Goal: Obtain resource: Obtain resource

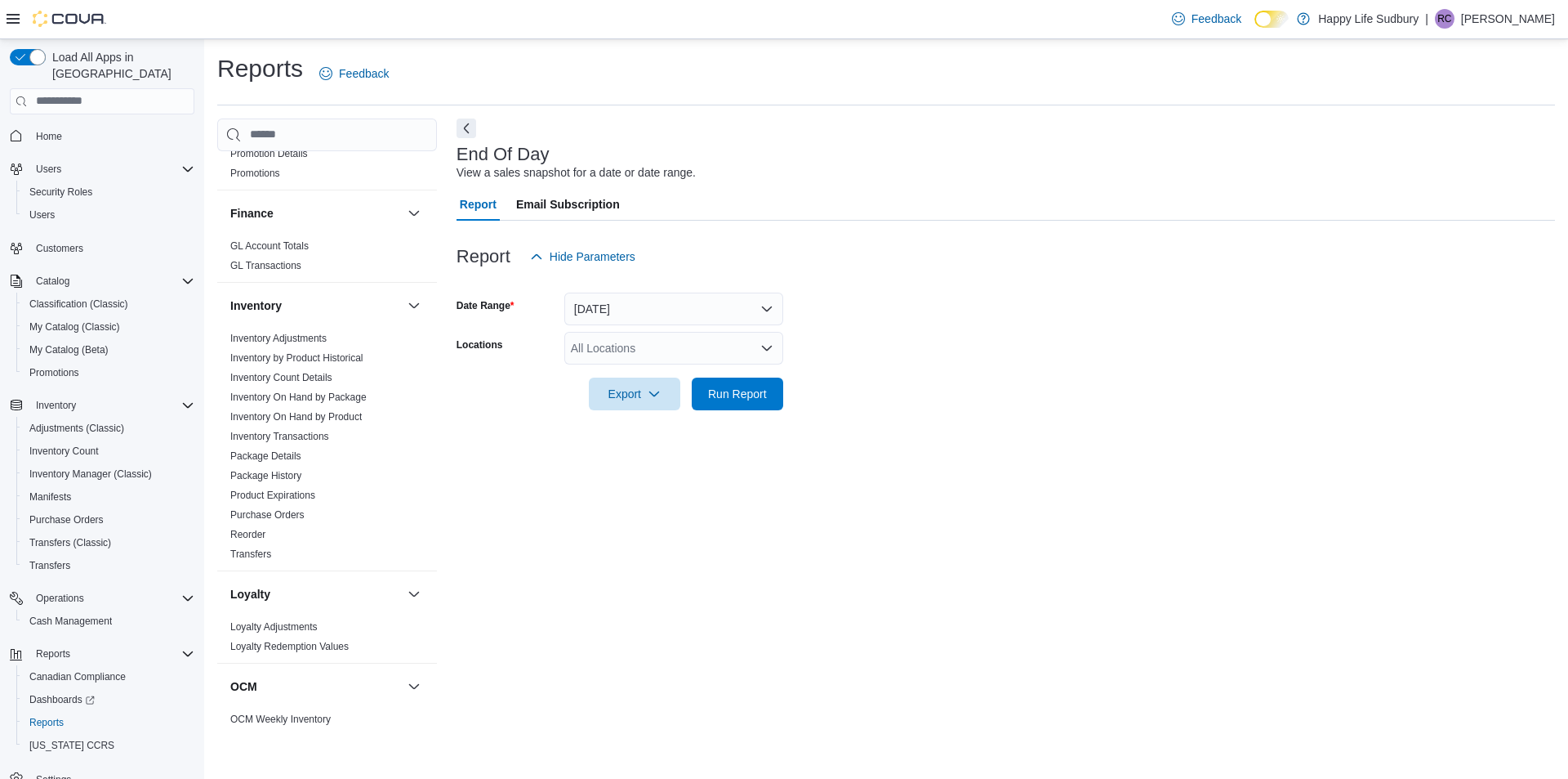
scroll to position [654, 0]
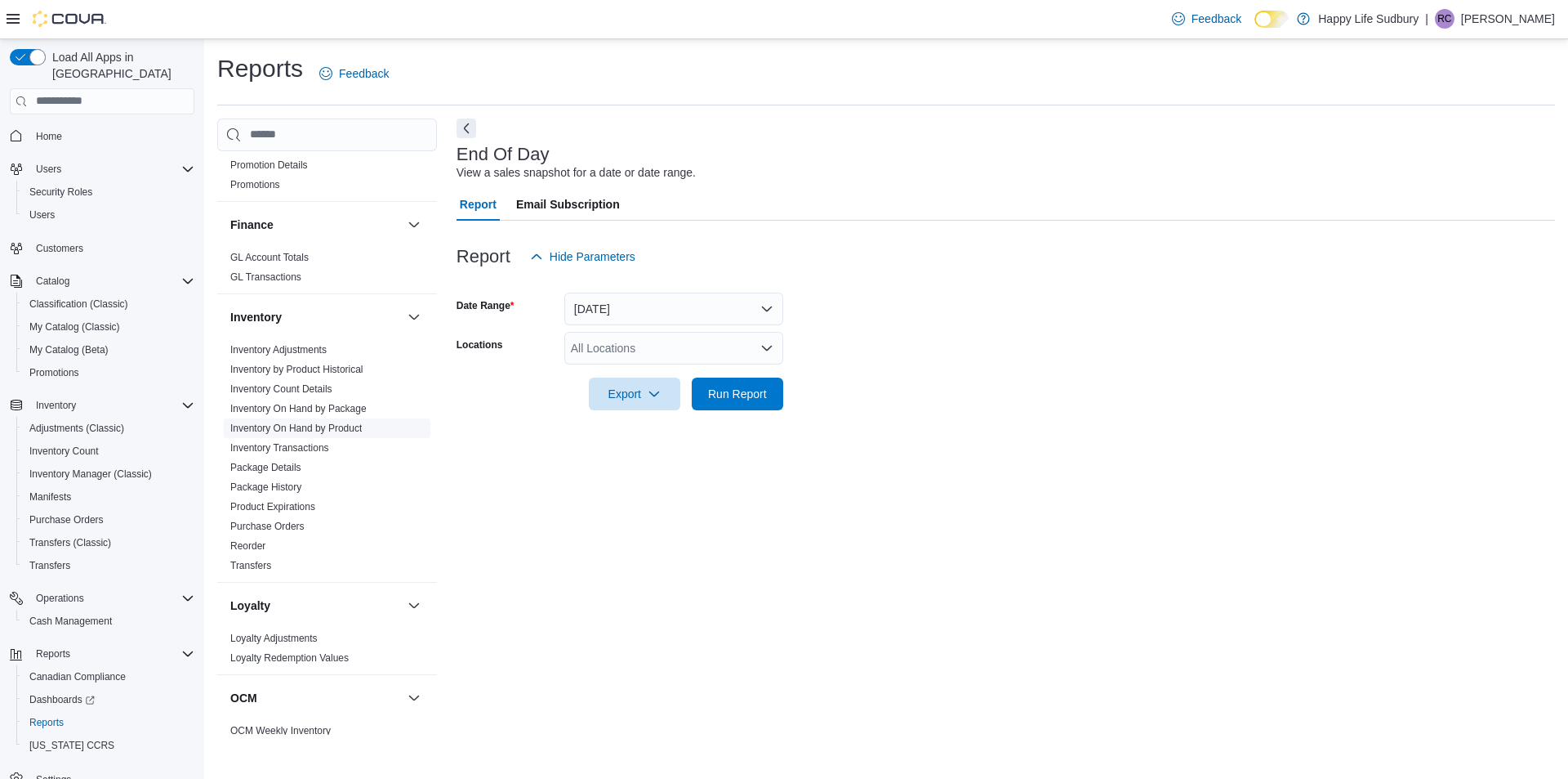
click at [303, 422] on link "Inventory On Hand by Product" at bounding box center [296, 428] width 131 height 12
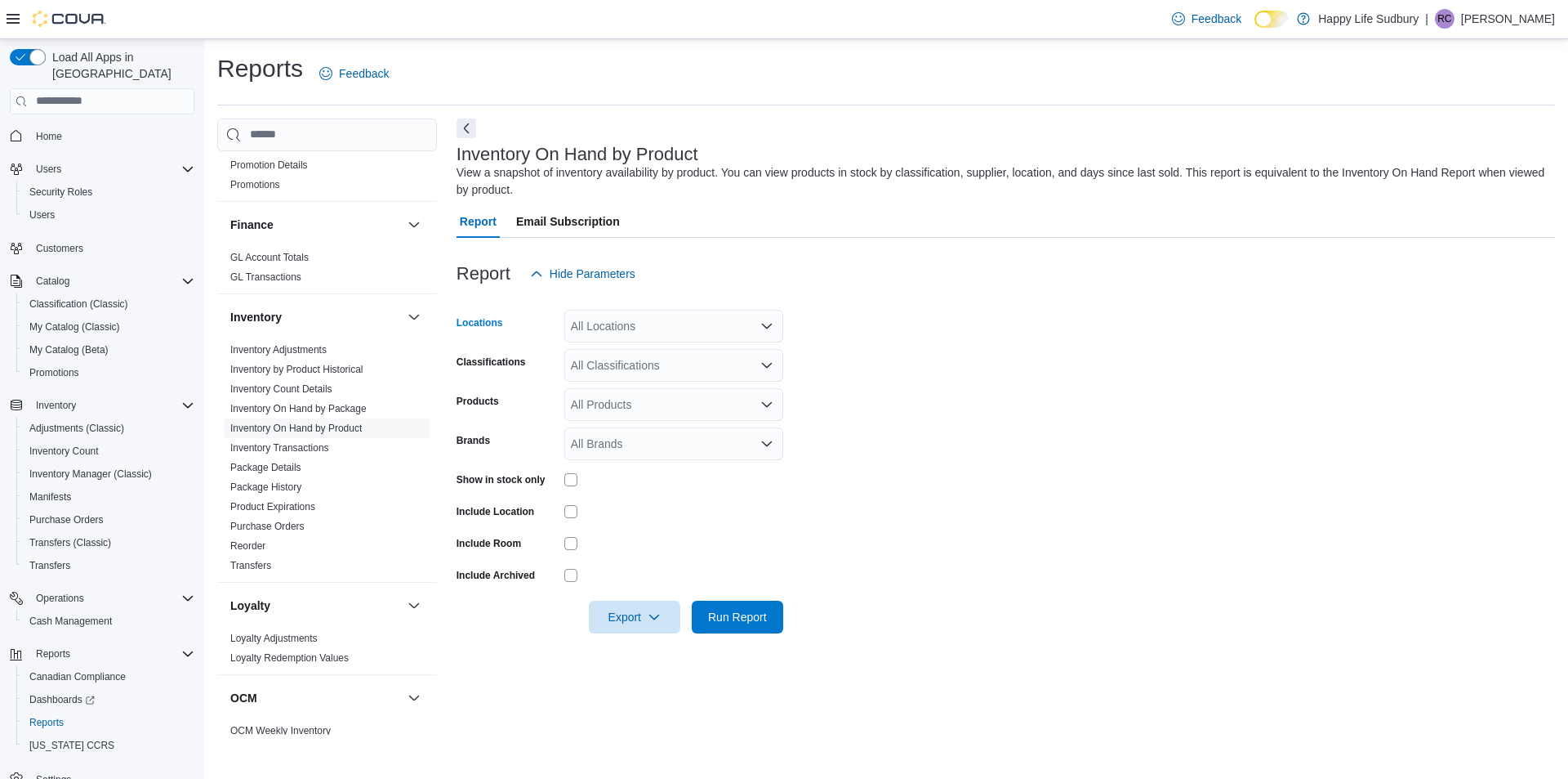
click at [771, 319] on icon "Open list of options" at bounding box center [766, 325] width 13 height 13
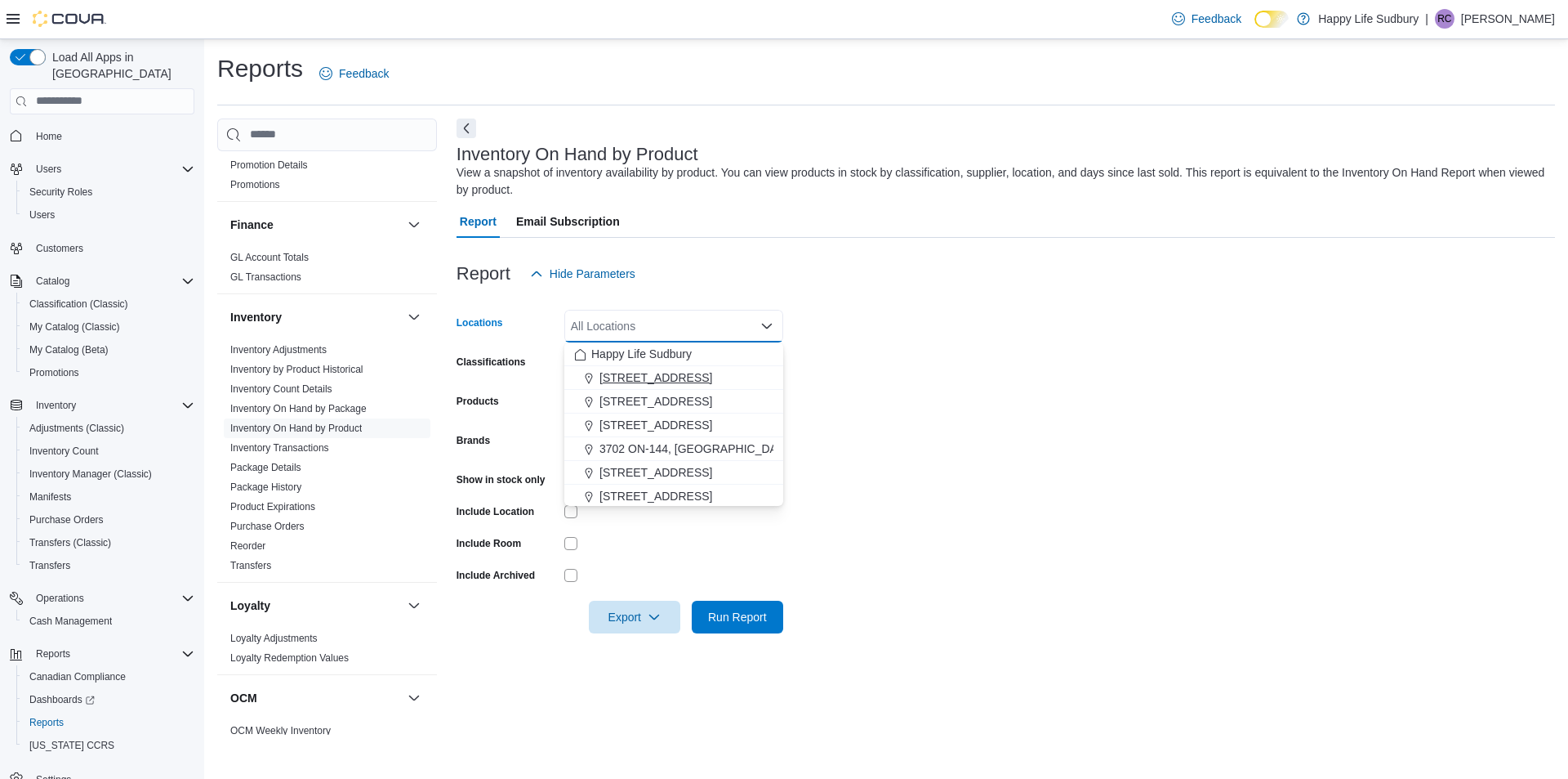
click at [735, 369] on button "[STREET_ADDRESS]" at bounding box center [673, 378] width 218 height 24
click at [853, 361] on form "Locations [STREET_ADDRESS] Selected. [STREET_ADDRESS]. Press Backspace to delet…" at bounding box center [1006, 461] width 1098 height 343
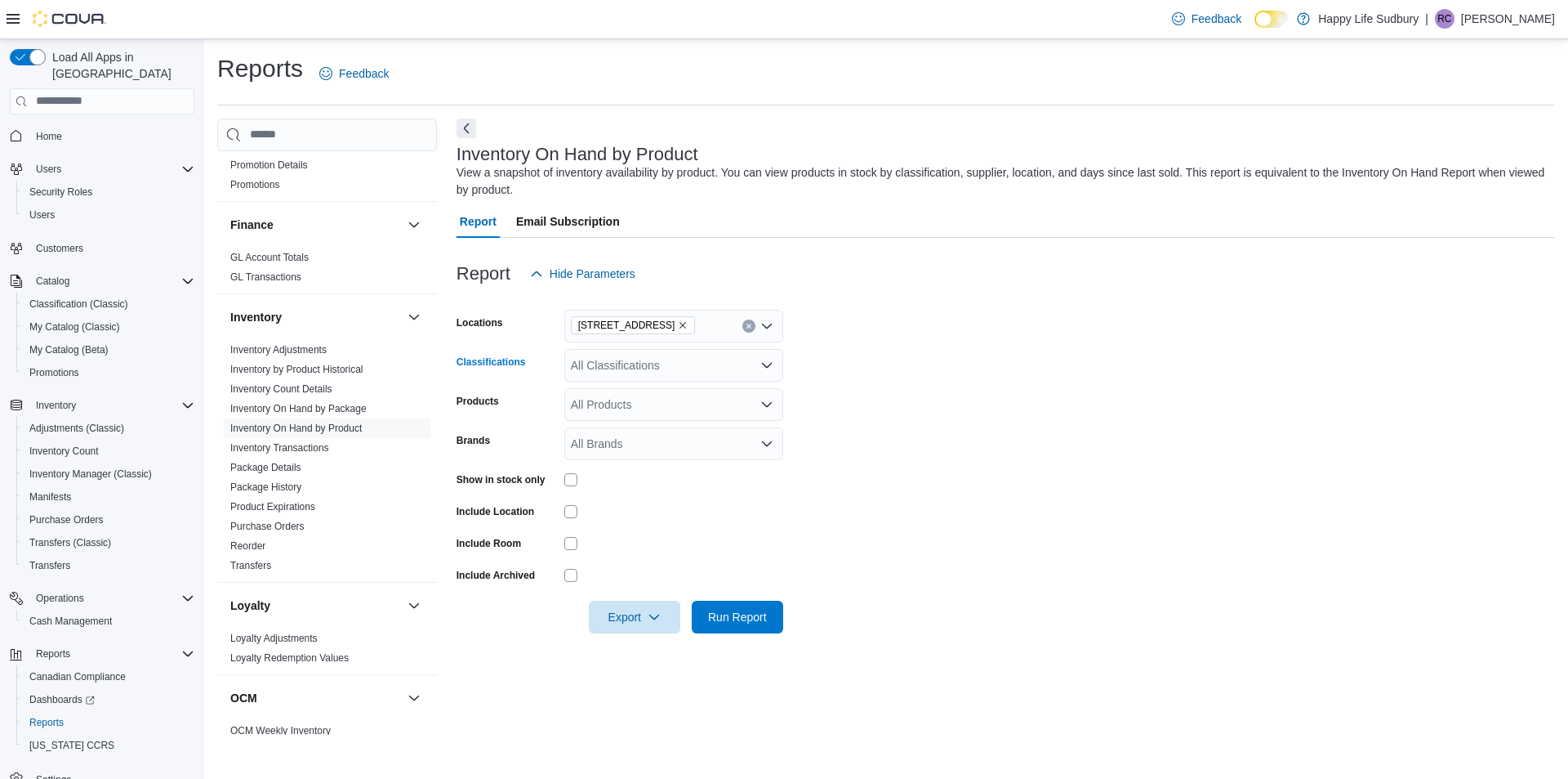
click at [770, 365] on icon "Open list of options" at bounding box center [767, 364] width 10 height 5
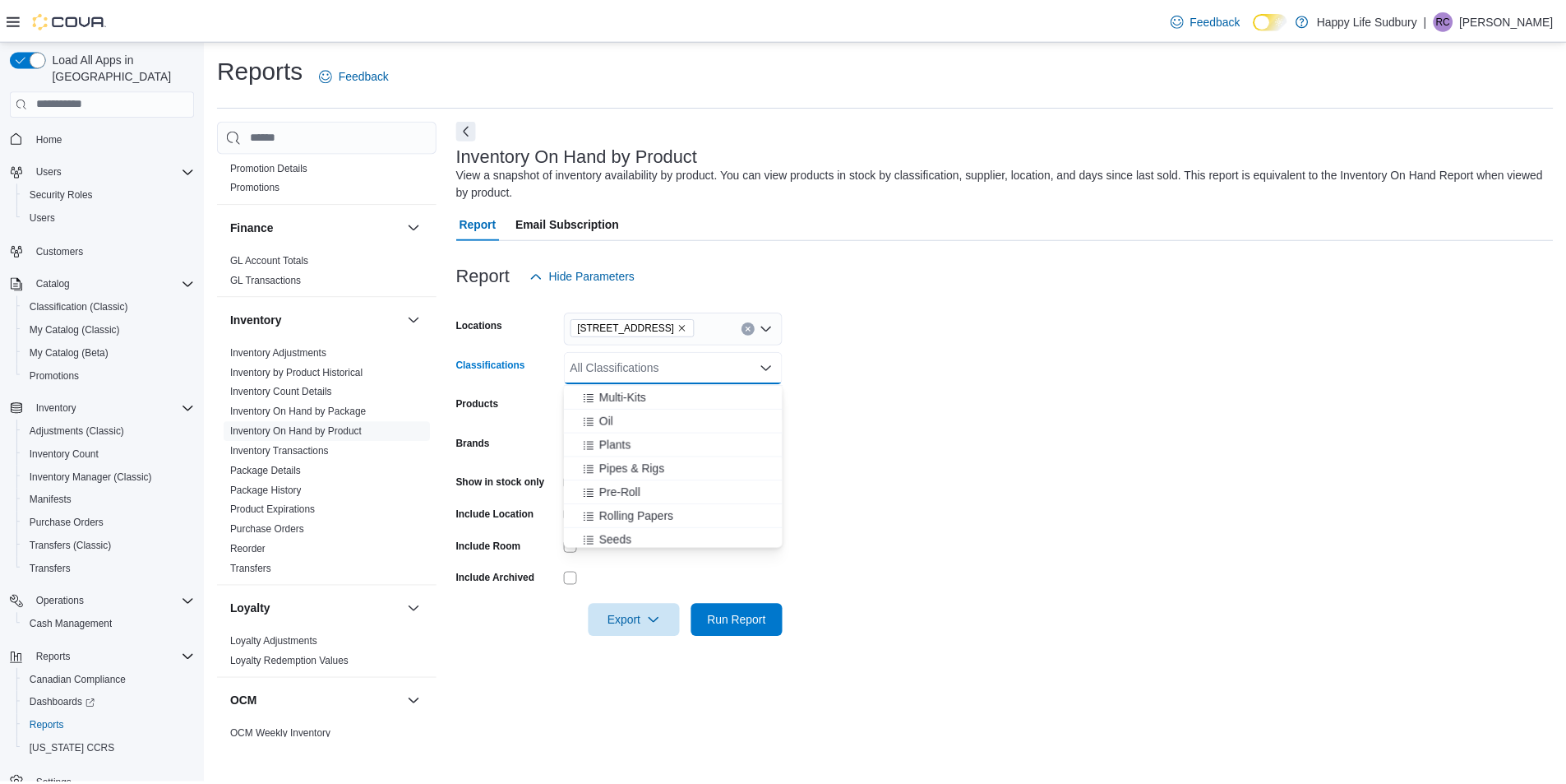
scroll to position [329, 0]
click at [640, 470] on span "Pre-Roll" at bounding box center [624, 472] width 42 height 16
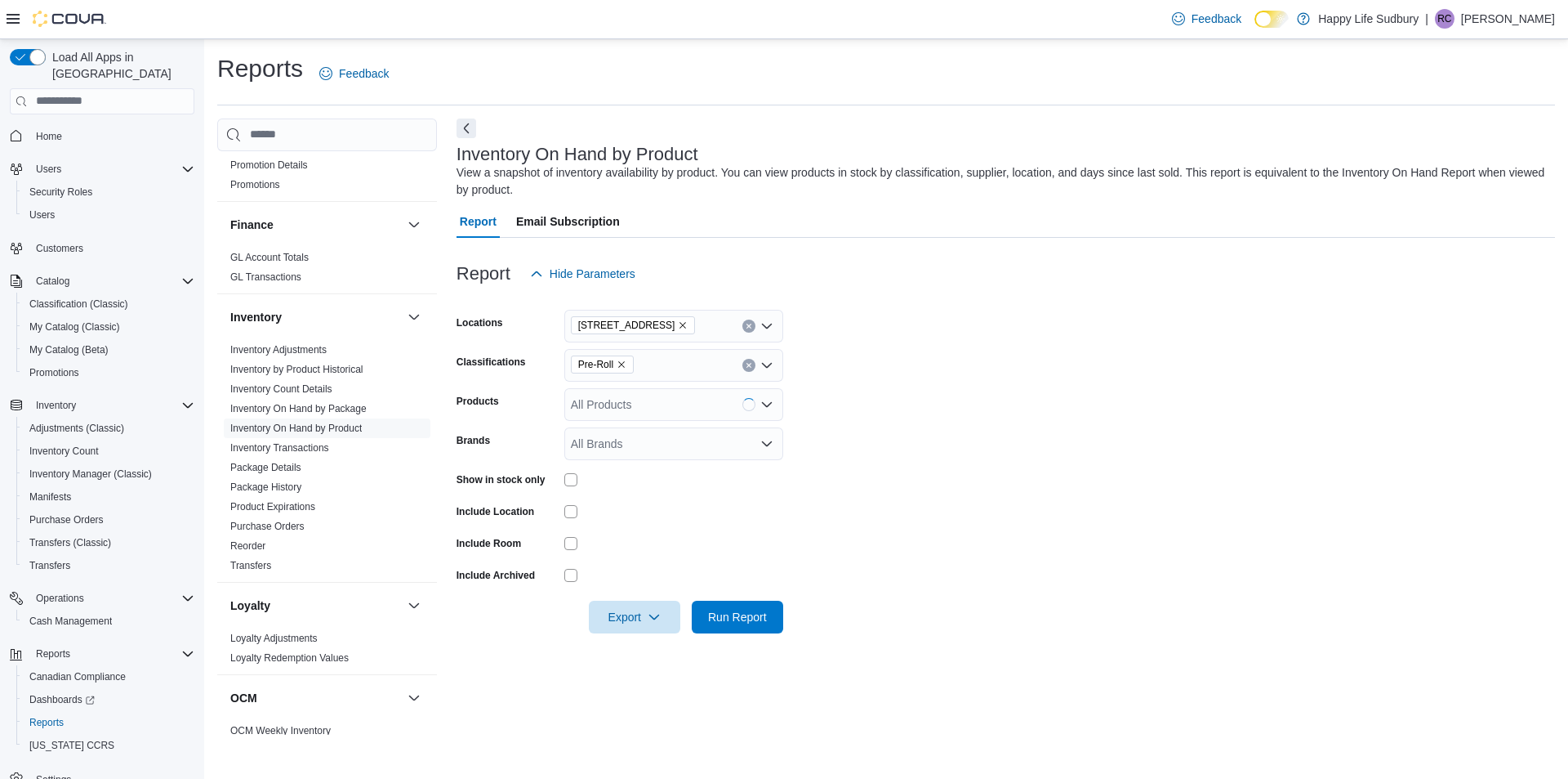
click at [976, 430] on form "Locations [STREET_ADDRESS], SUDBURY Classifications Pre-Roll Products All Produ…" at bounding box center [1006, 461] width 1098 height 343
click at [742, 613] on span "Run Report" at bounding box center [737, 616] width 59 height 16
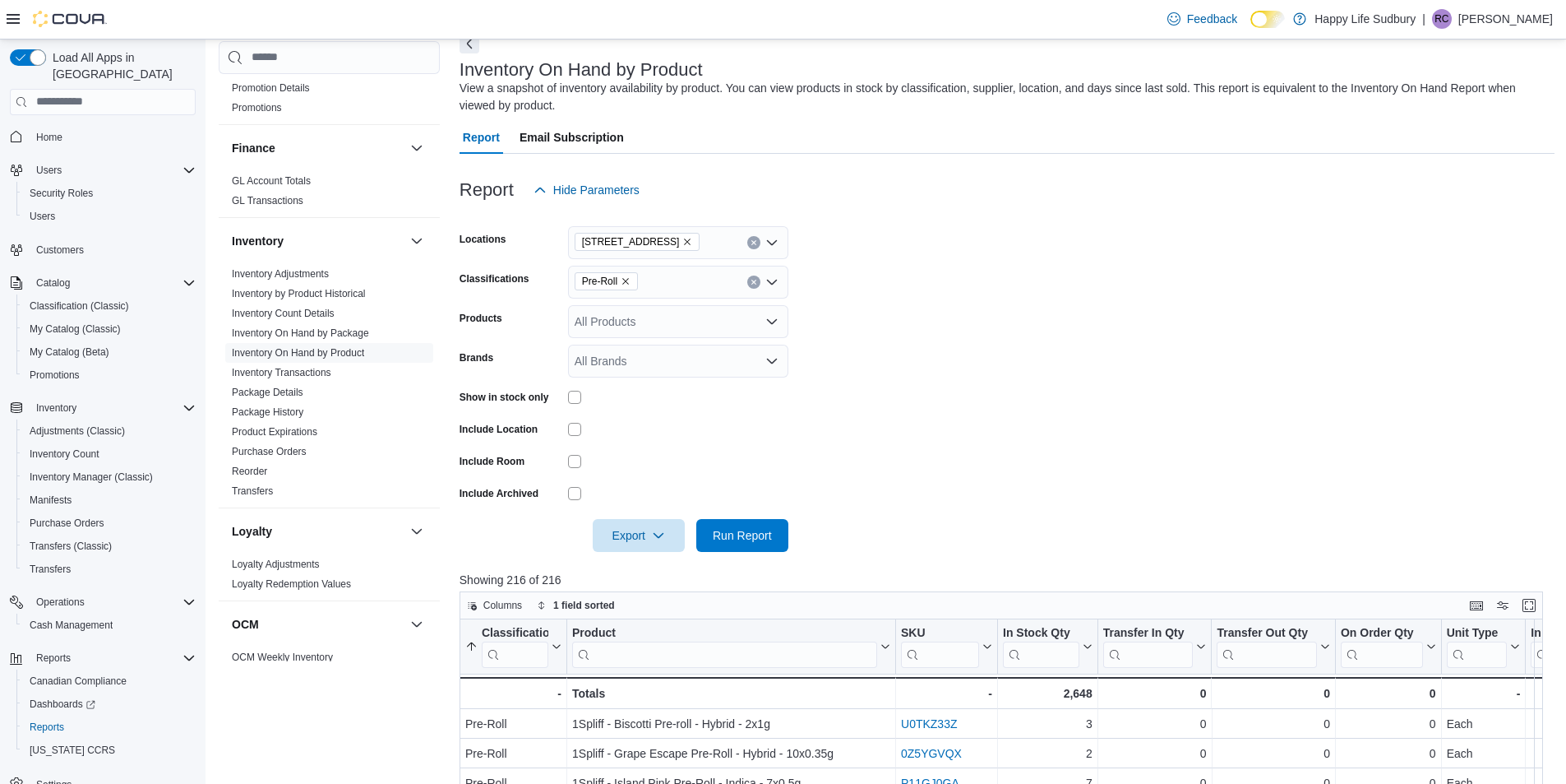
scroll to position [164, 0]
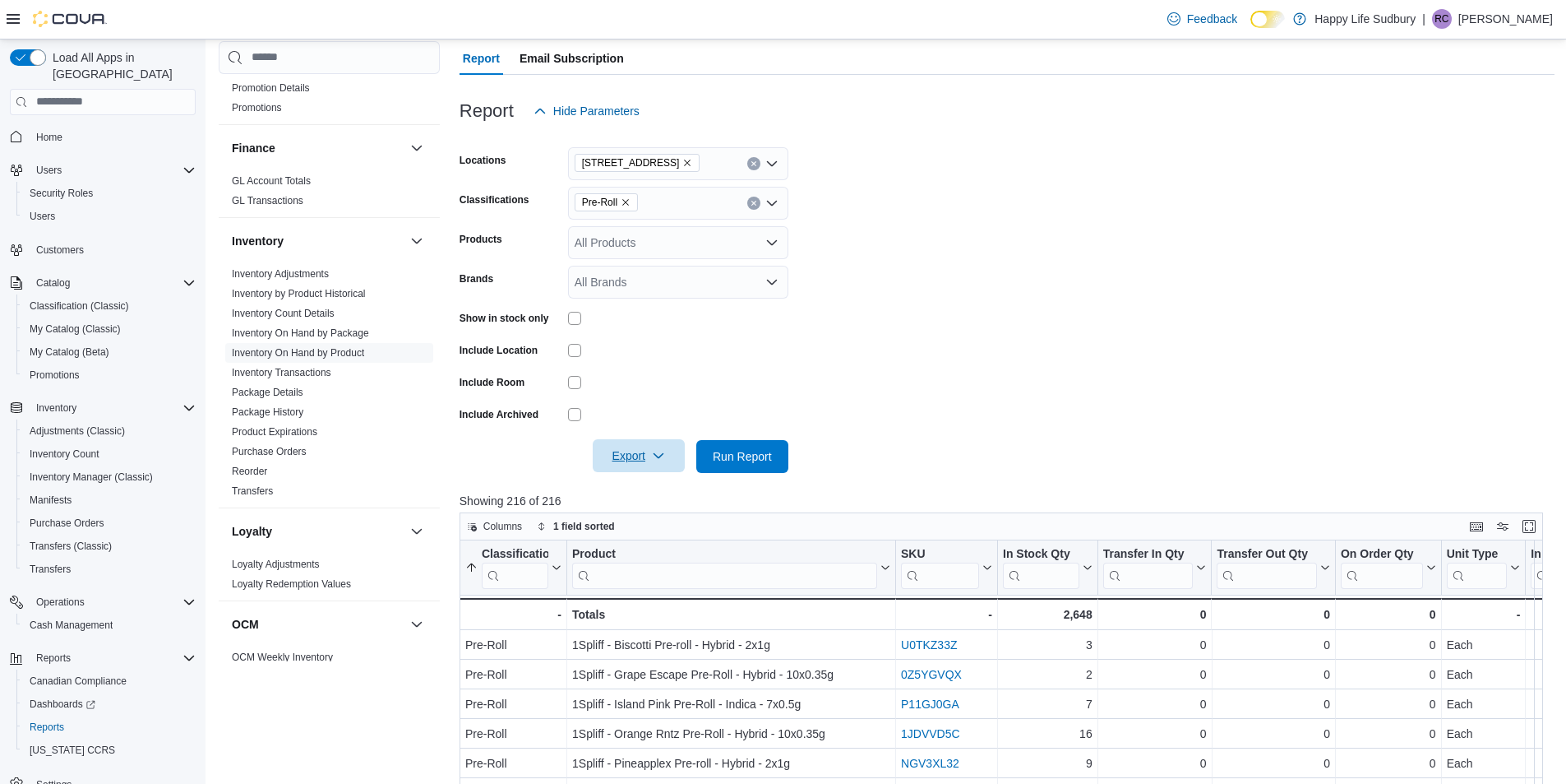
click at [664, 456] on icon "button" at bounding box center [658, 455] width 13 height 13
click at [664, 492] on span "Export to Excel" at bounding box center [641, 489] width 74 height 13
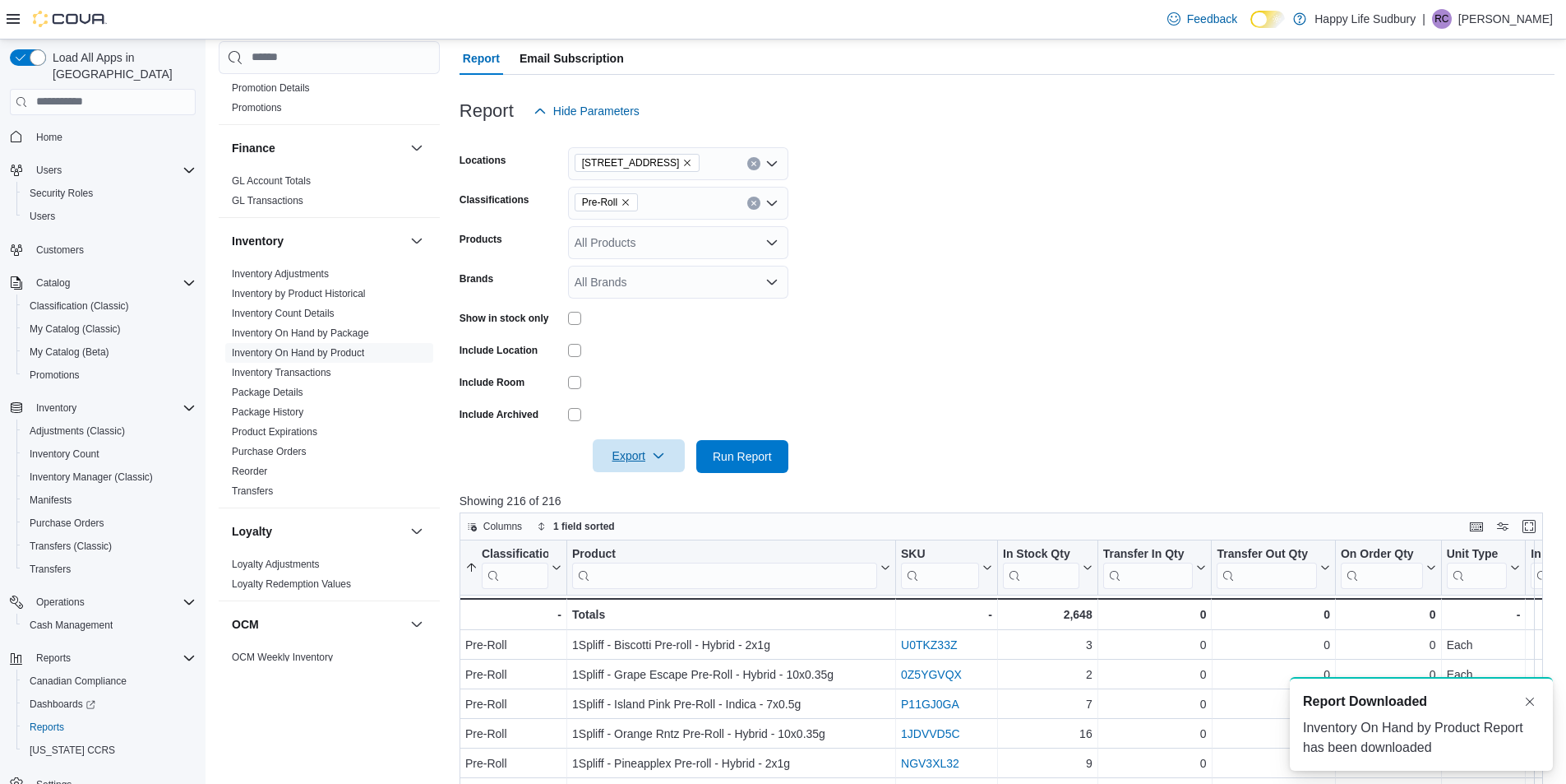
scroll to position [0, 0]
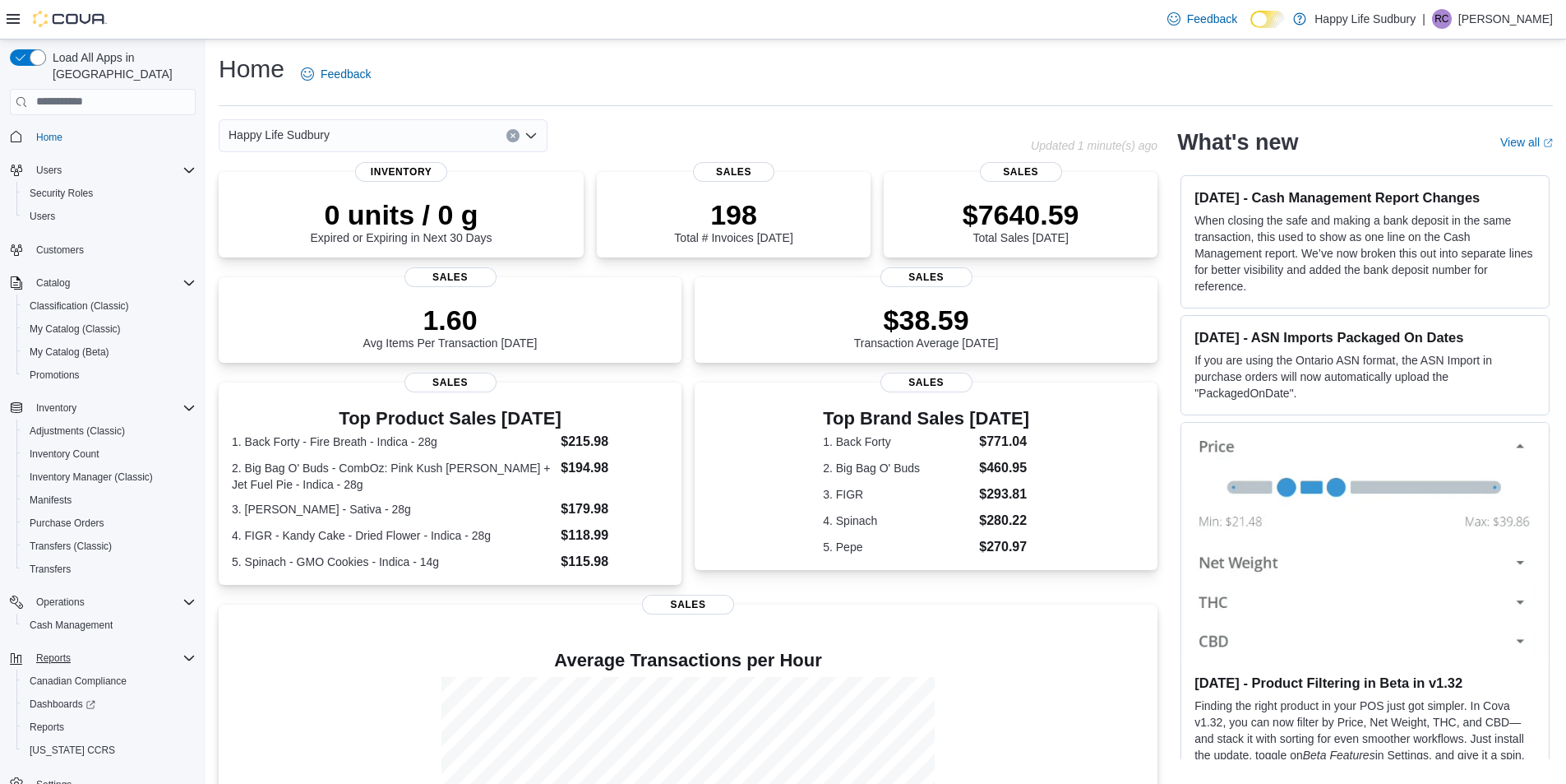
click at [88, 648] on div "Reports" at bounding box center [113, 658] width 166 height 20
click at [73, 648] on button "Reports" at bounding box center [54, 658] width 48 height 20
click at [76, 717] on div "Reports" at bounding box center [109, 727] width 173 height 20
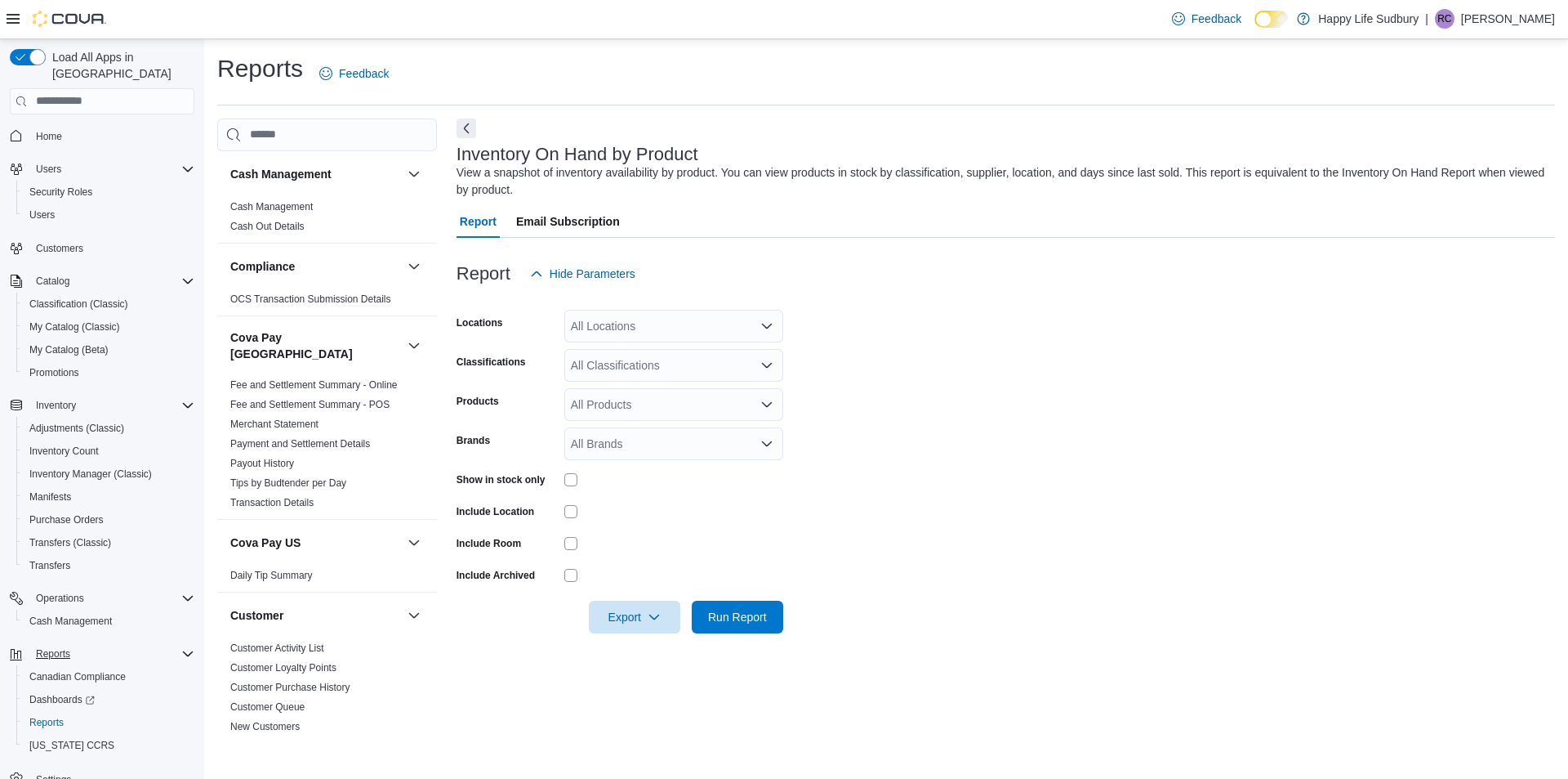
click at [686, 324] on div "All Locations" at bounding box center [673, 326] width 218 height 33
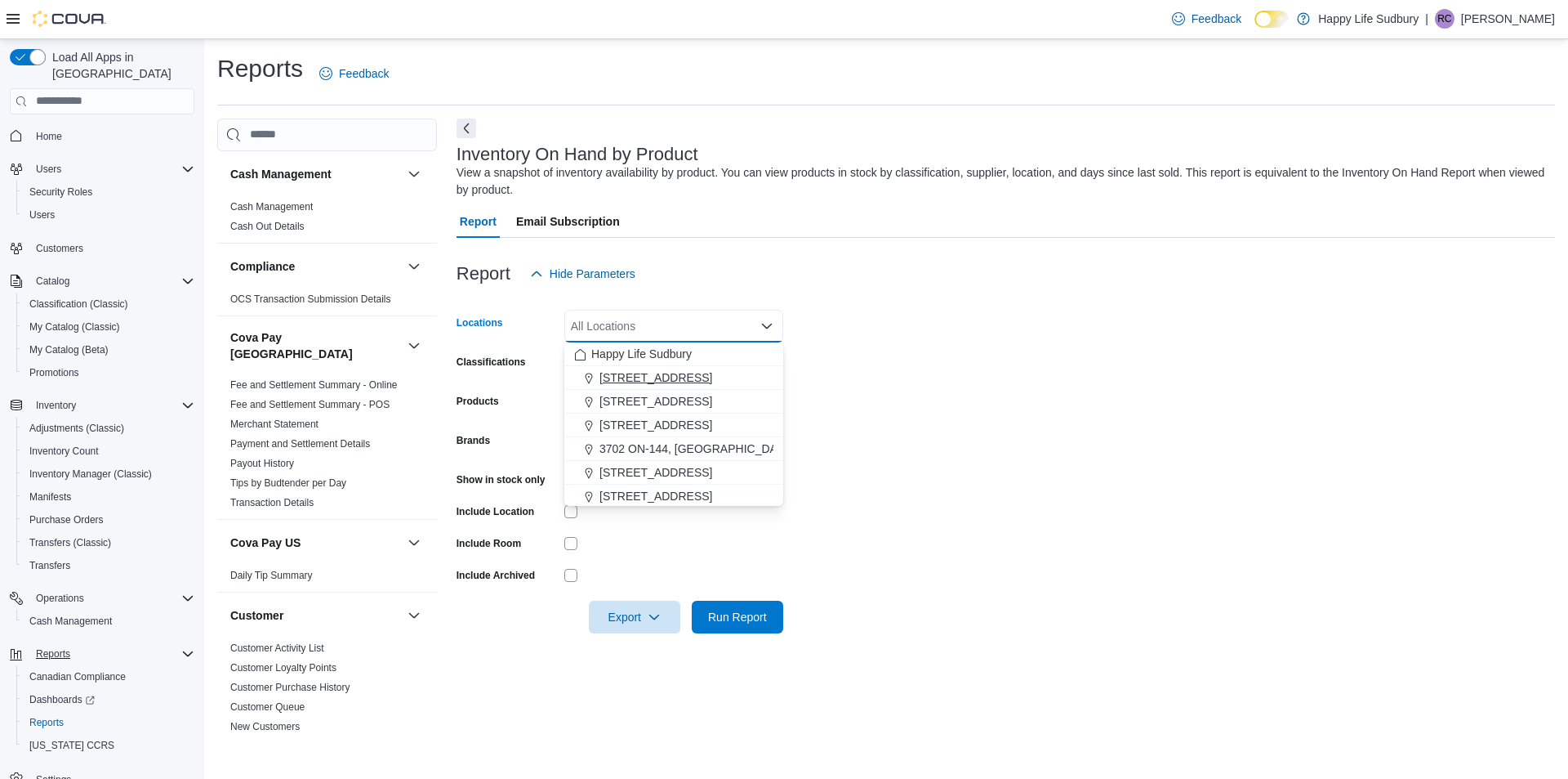
click at [686, 373] on span "[STREET_ADDRESS]" at bounding box center [654, 378] width 112 height 16
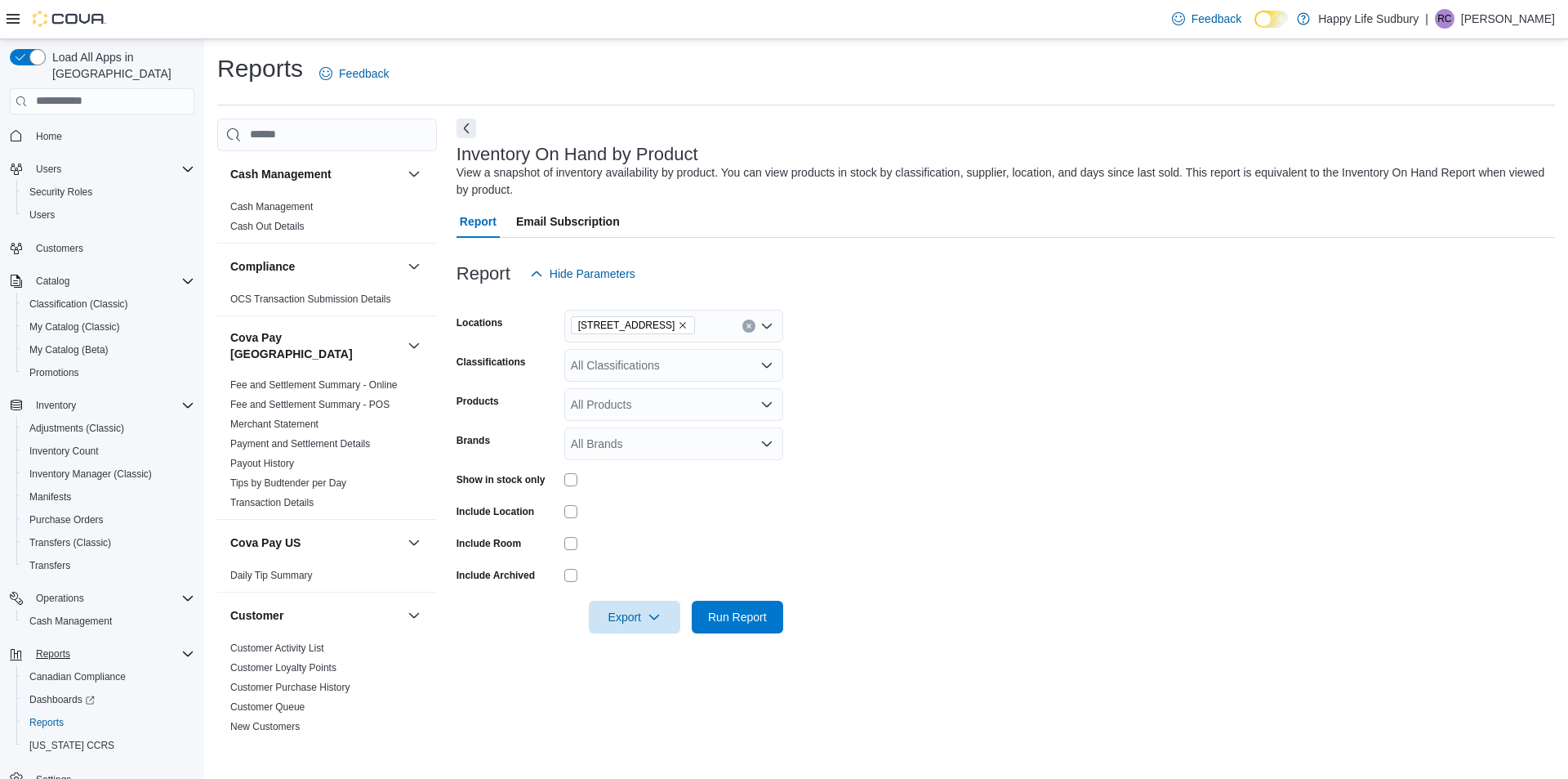
click at [865, 245] on div at bounding box center [1006, 247] width 1098 height 20
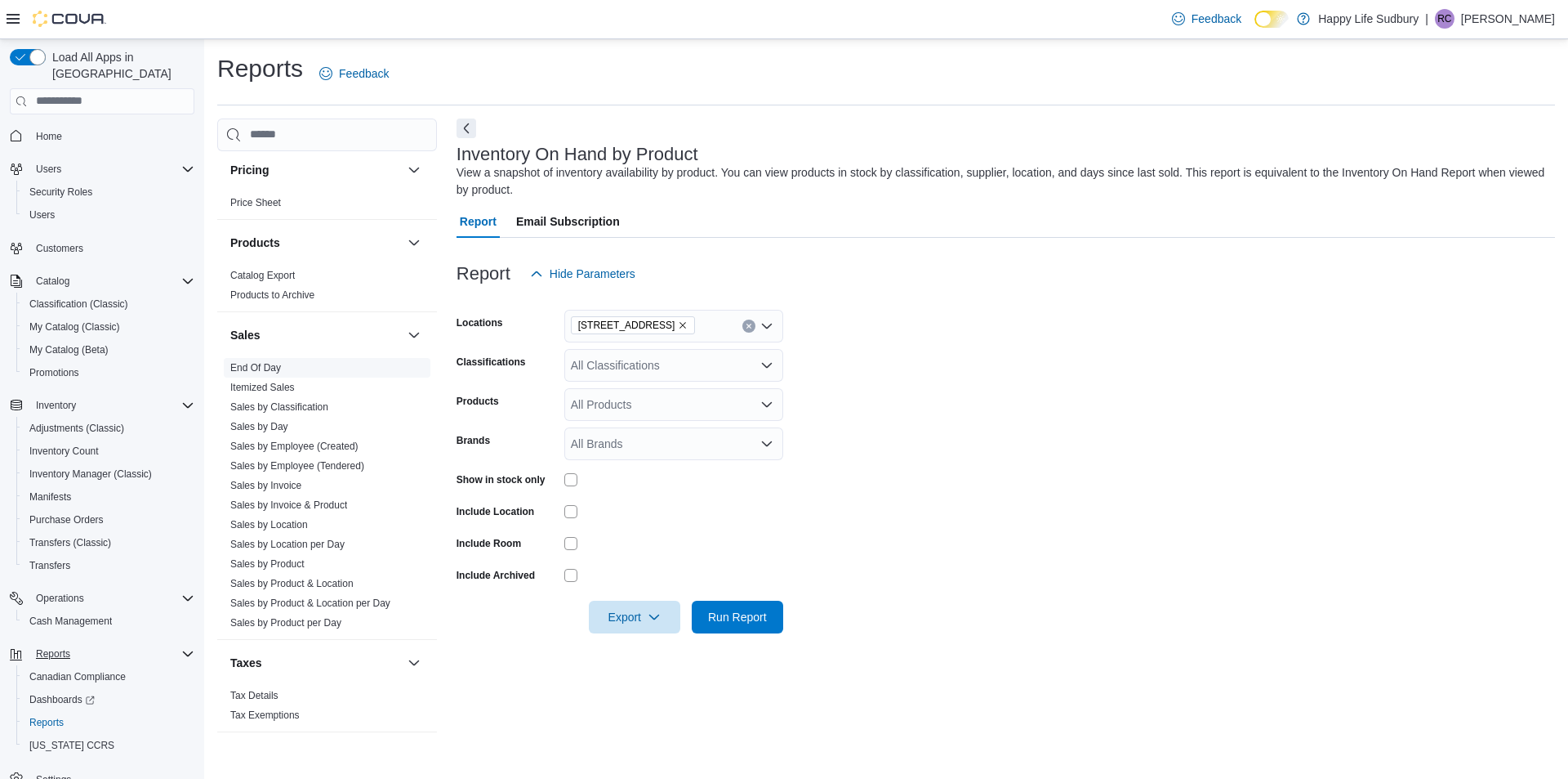
click at [259, 362] on link "End Of Day" at bounding box center [255, 368] width 51 height 12
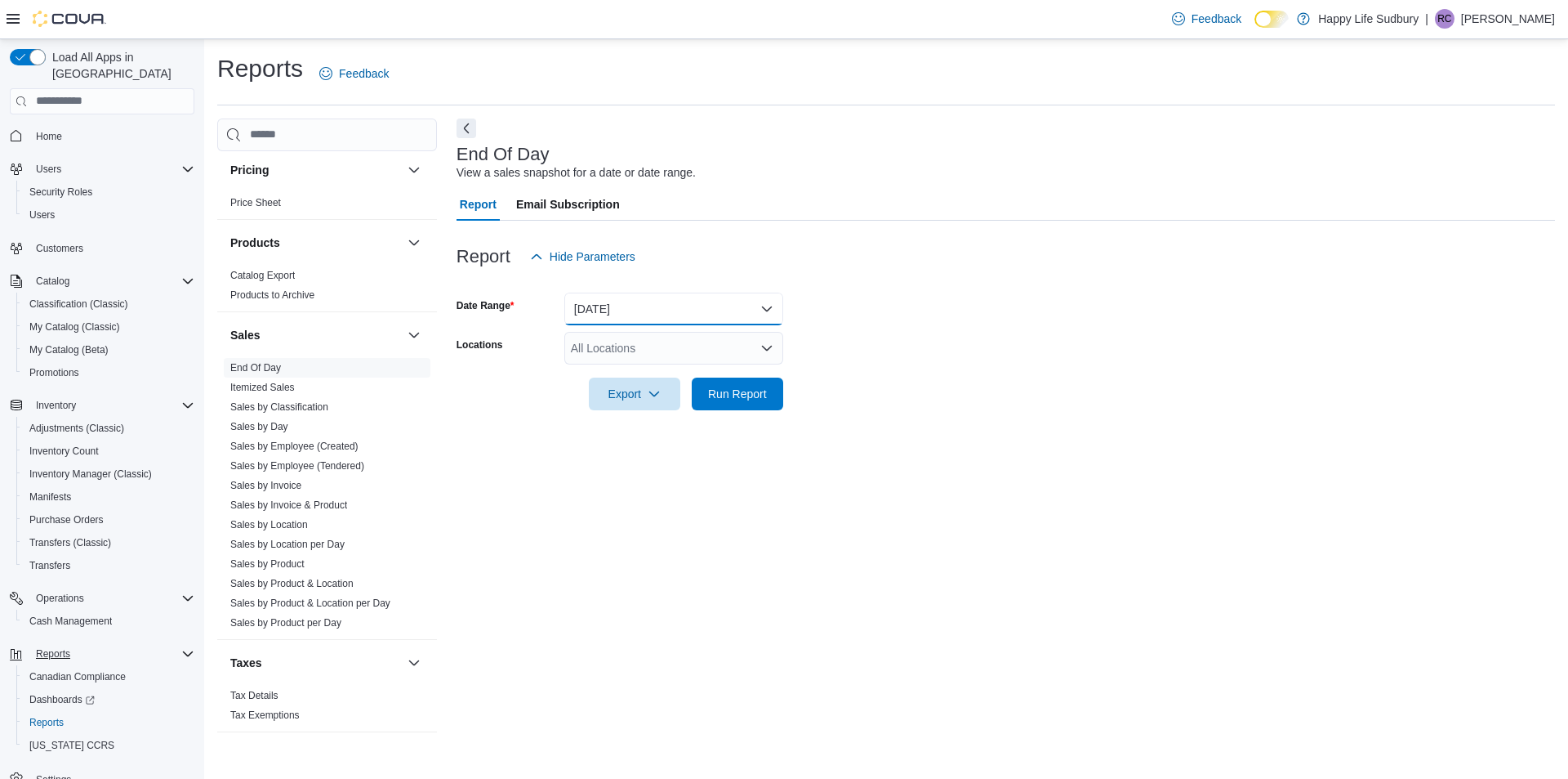
click at [688, 302] on button "[DATE]" at bounding box center [673, 308] width 218 height 33
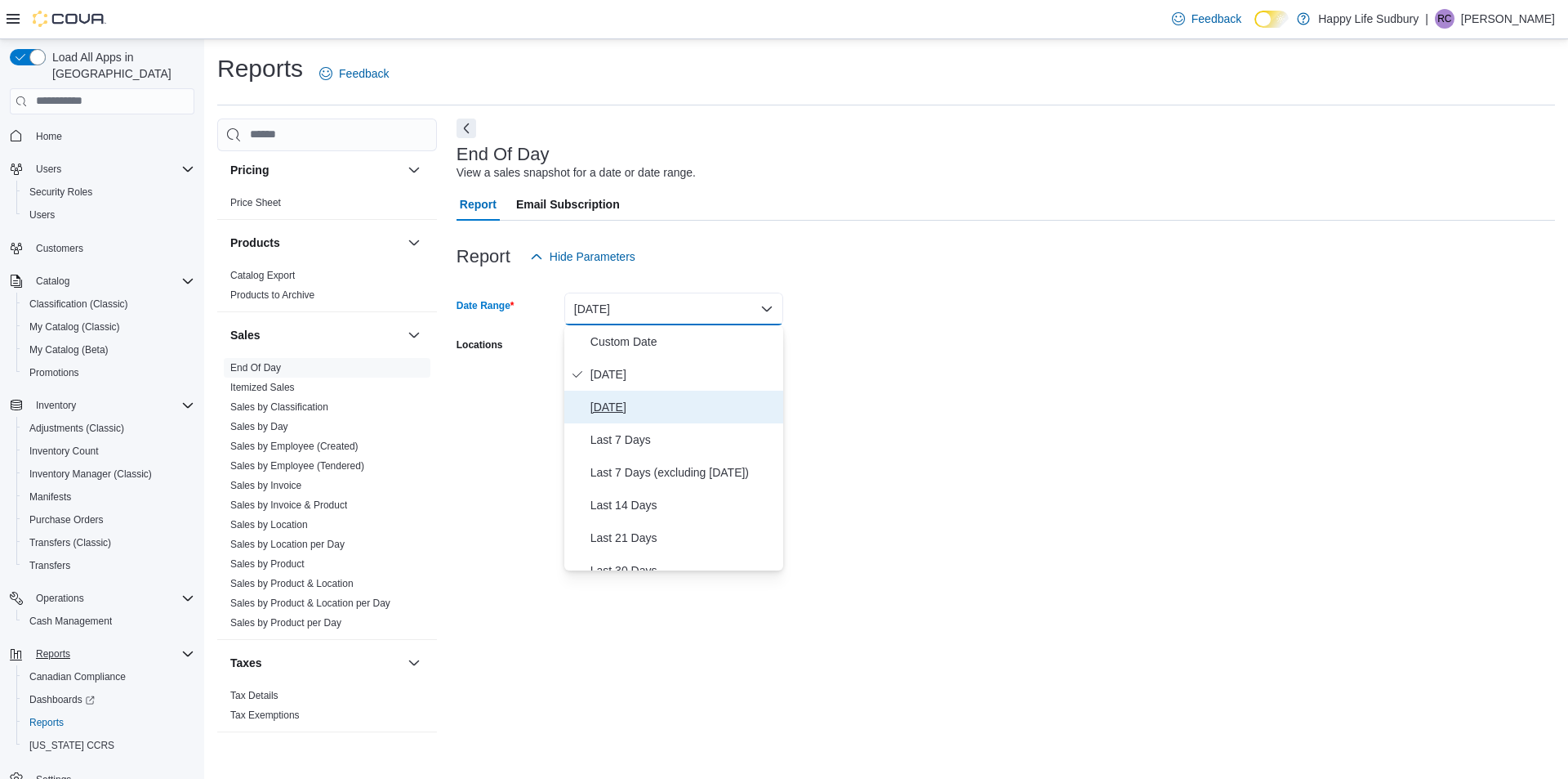
click at [654, 402] on span "Yesterday" at bounding box center [682, 407] width 186 height 20
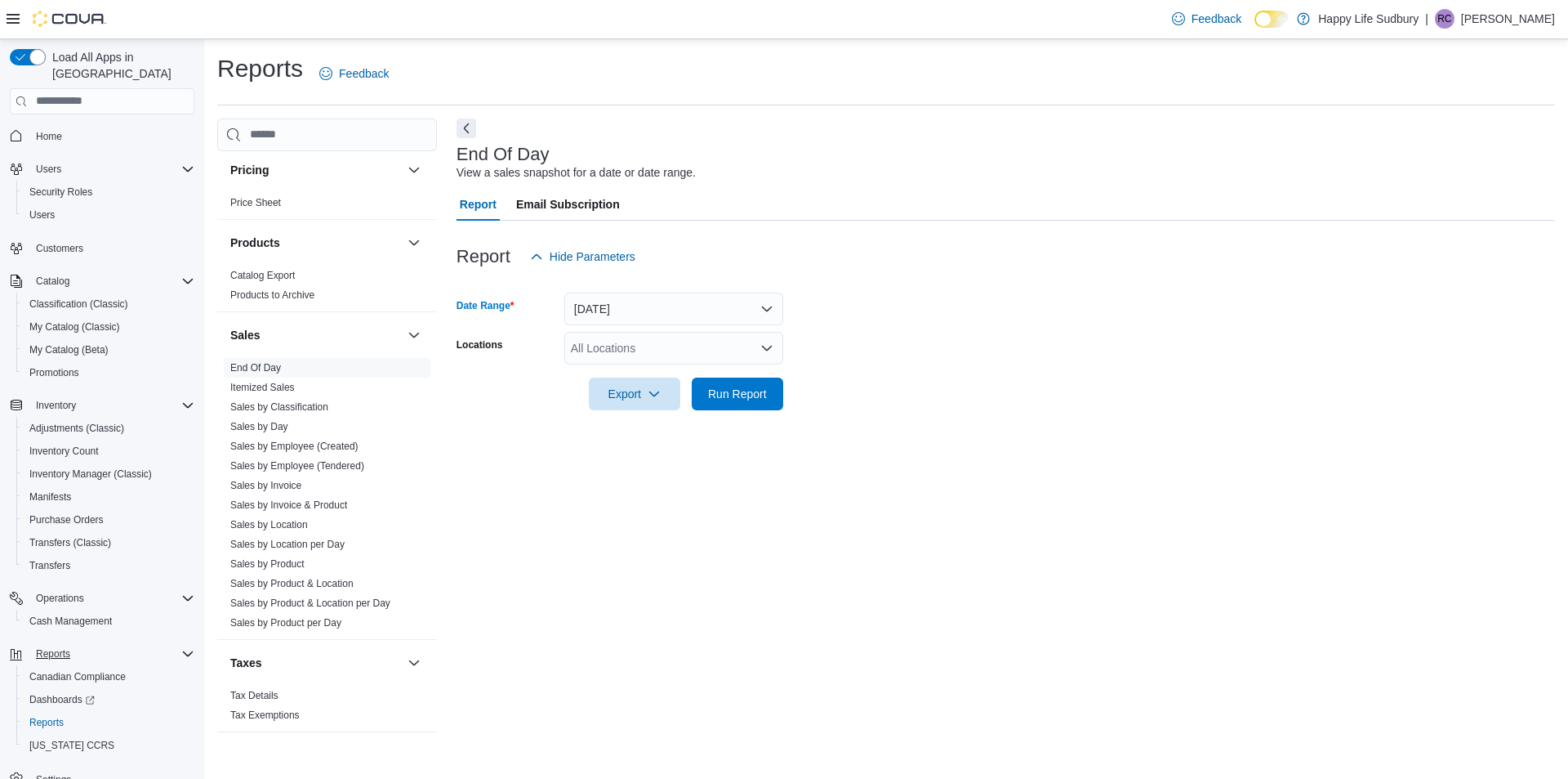
click at [659, 343] on div "All Locations" at bounding box center [673, 348] width 218 height 33
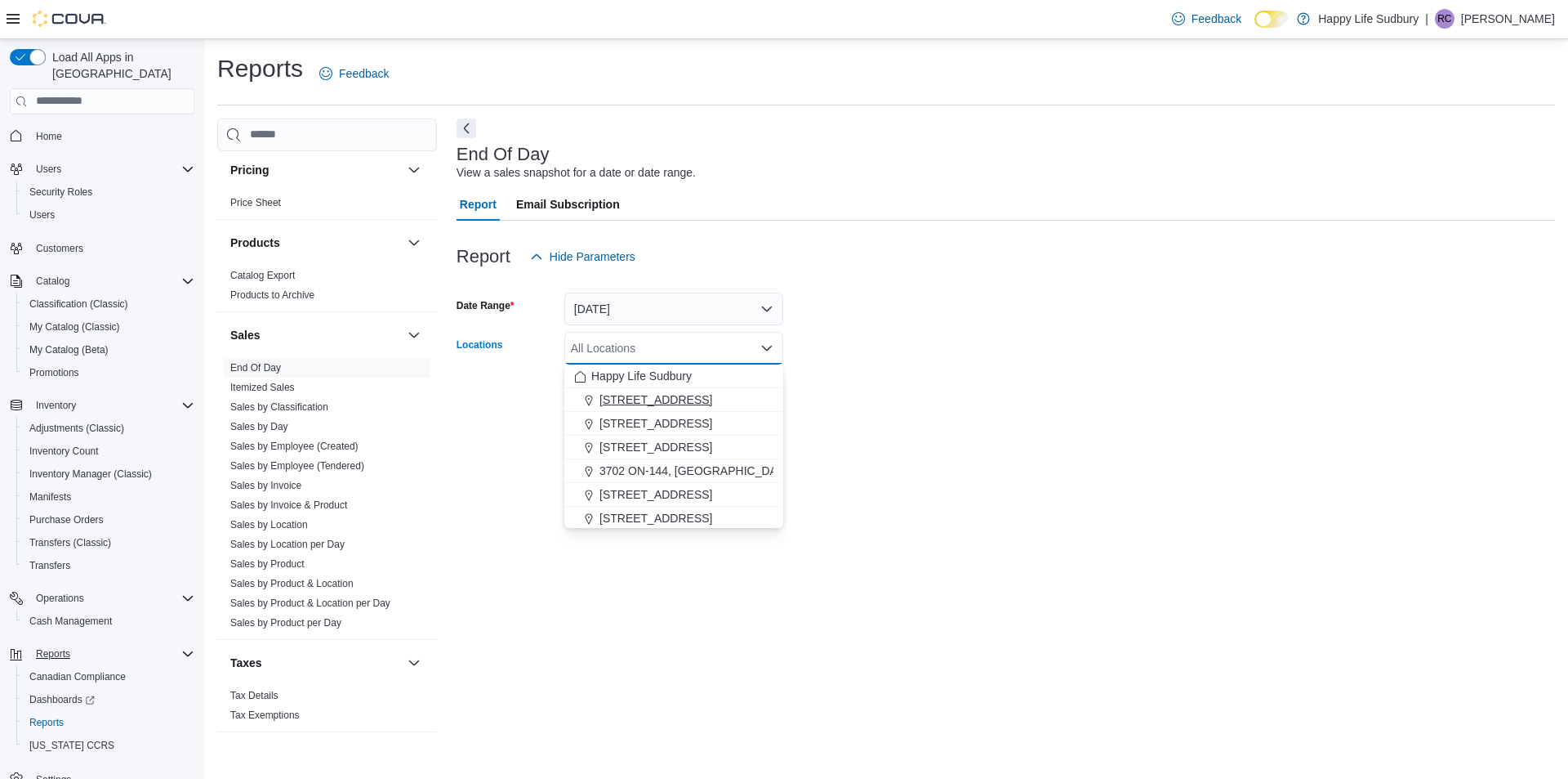
click at [662, 394] on span "[STREET_ADDRESS]" at bounding box center [654, 399] width 112 height 16
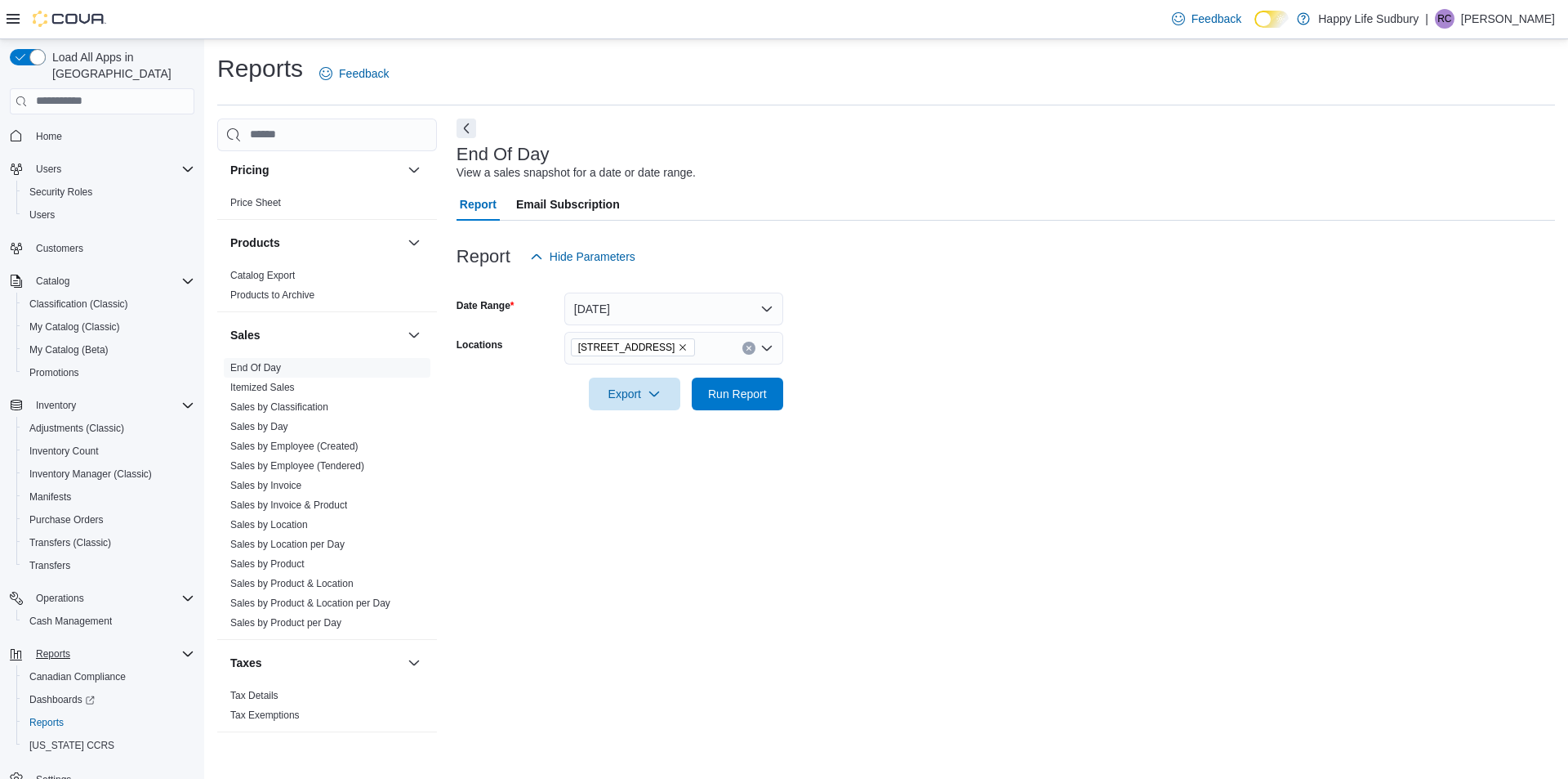
click at [978, 406] on form "Date Range Yesterday Locations 1021 KINGSWAY UNIT 3, SUDBURY Export Run Report" at bounding box center [1006, 342] width 1098 height 137
click at [765, 403] on span "Run Report" at bounding box center [737, 392] width 71 height 33
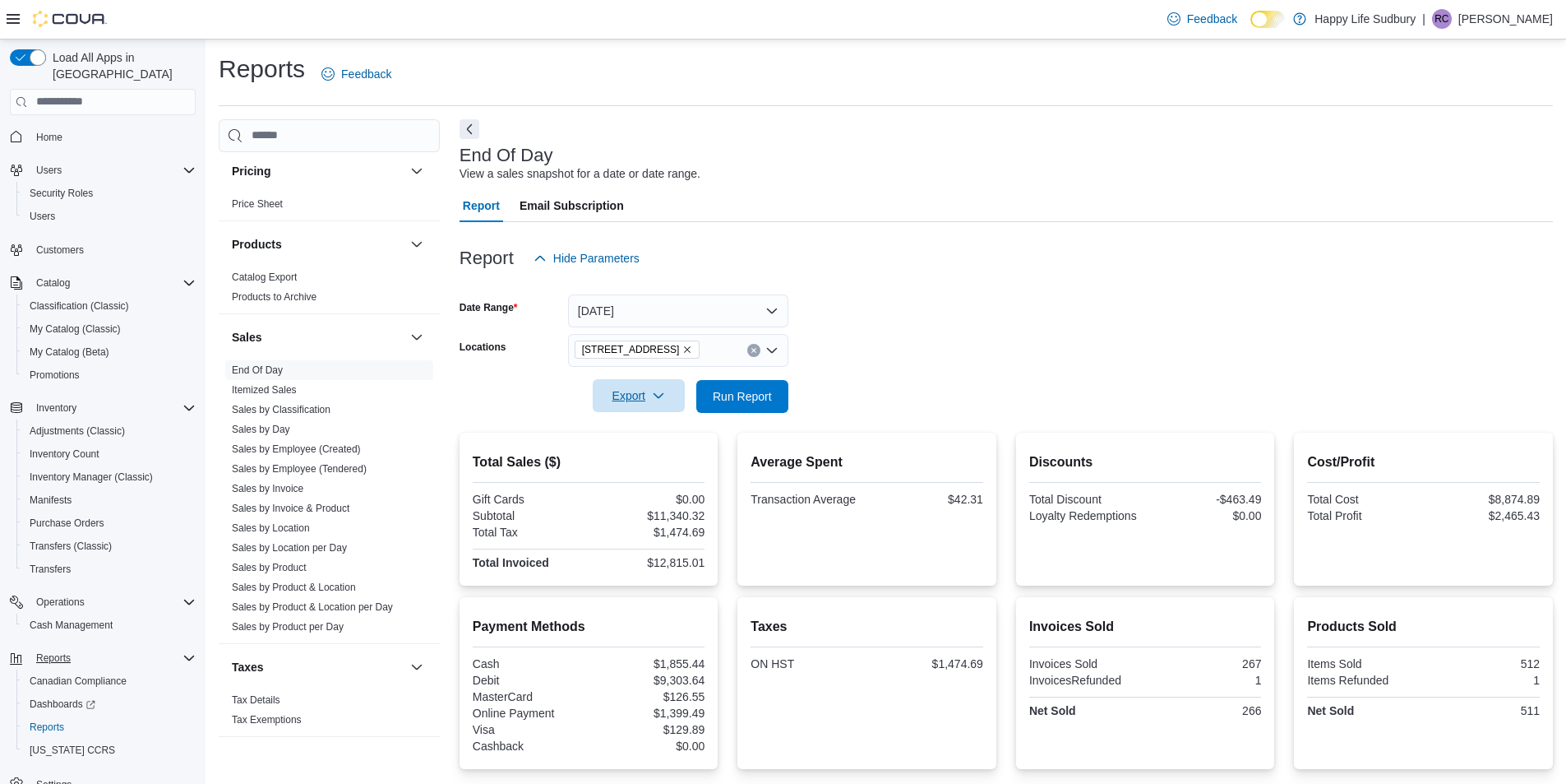
click at [661, 401] on icon "button" at bounding box center [658, 395] width 13 height 13
click at [668, 454] on button "Export to Pdf" at bounding box center [641, 462] width 94 height 33
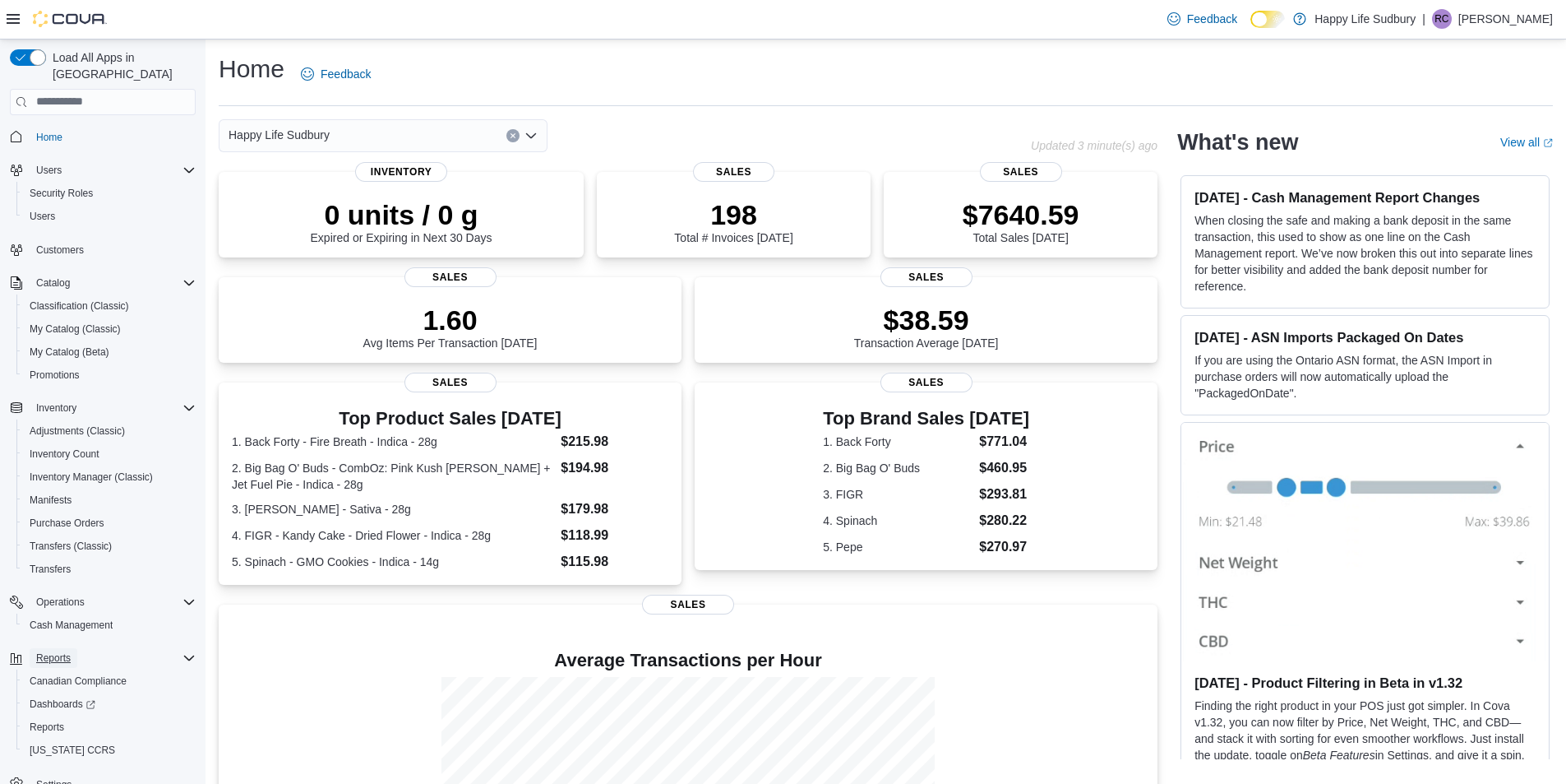
click at [50, 651] on span "Reports" at bounding box center [53, 657] width 35 height 13
click at [72, 648] on button "Reports" at bounding box center [54, 658] width 48 height 20
click at [60, 720] on span "Reports" at bounding box center [47, 726] width 35 height 13
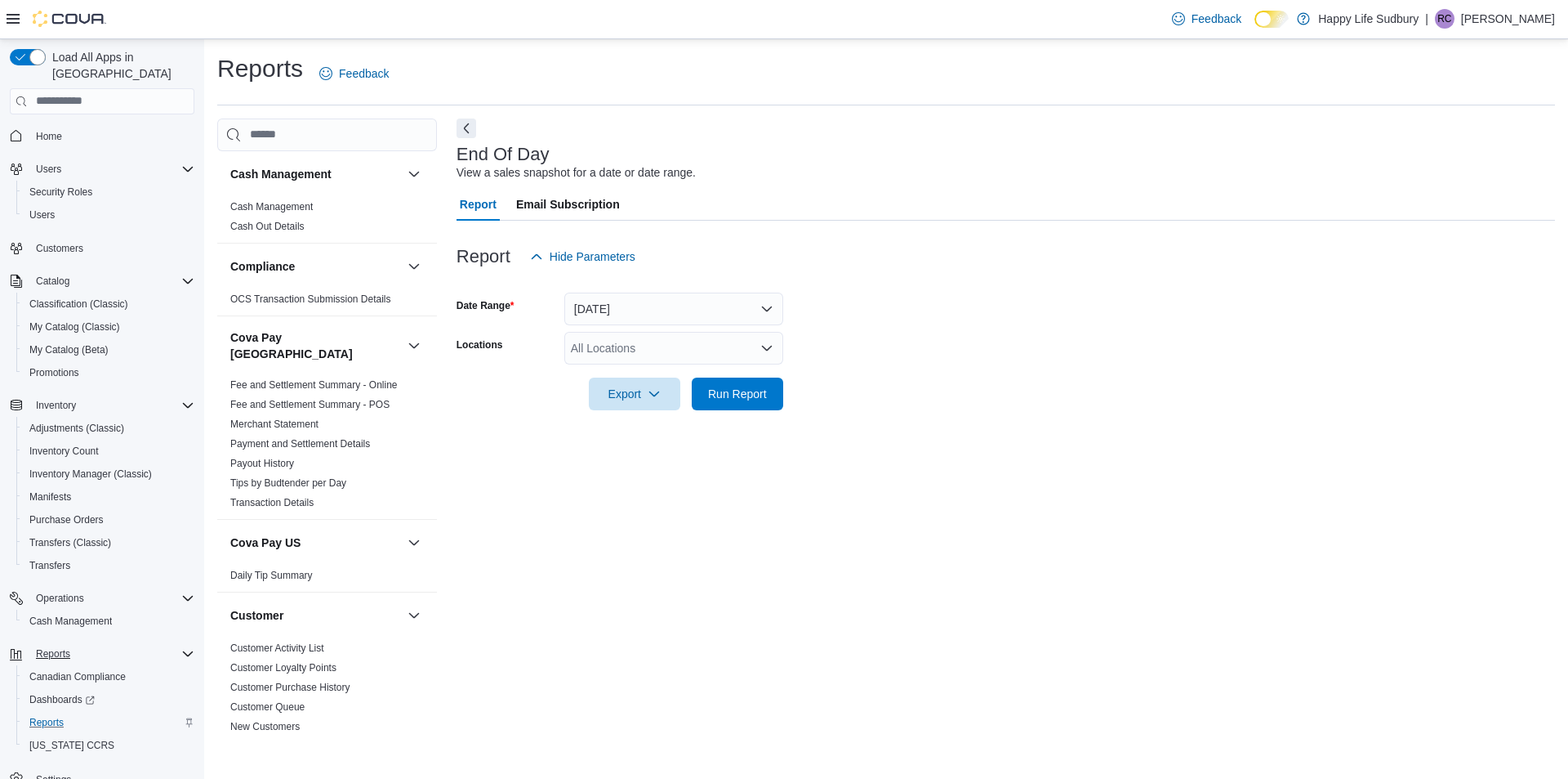
scroll to position [1254, 0]
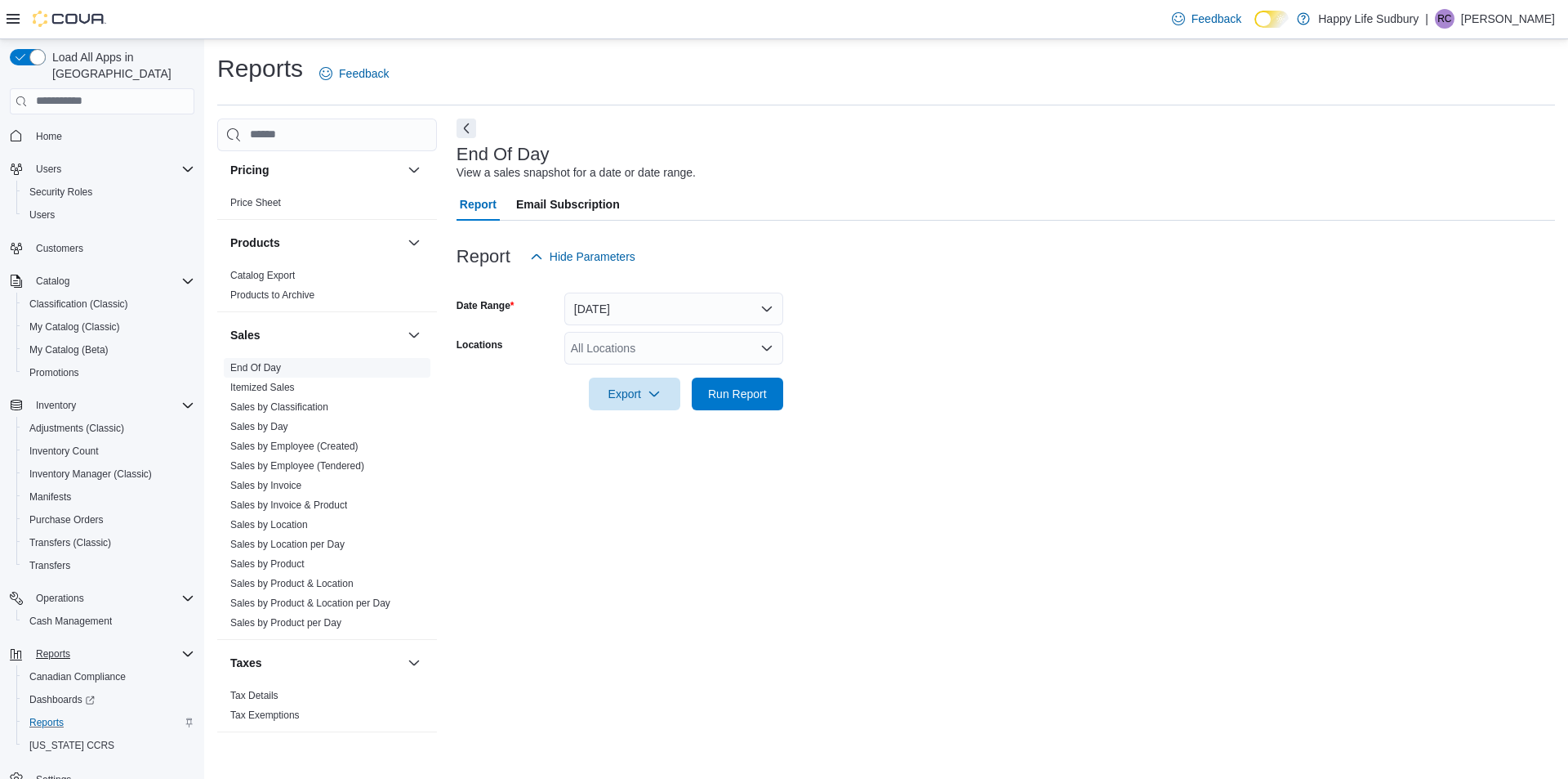
click at [339, 358] on span "End Of Day" at bounding box center [327, 368] width 207 height 20
click at [265, 362] on link "End Of Day" at bounding box center [255, 368] width 51 height 12
click at [750, 311] on button "[DATE]" at bounding box center [673, 308] width 218 height 33
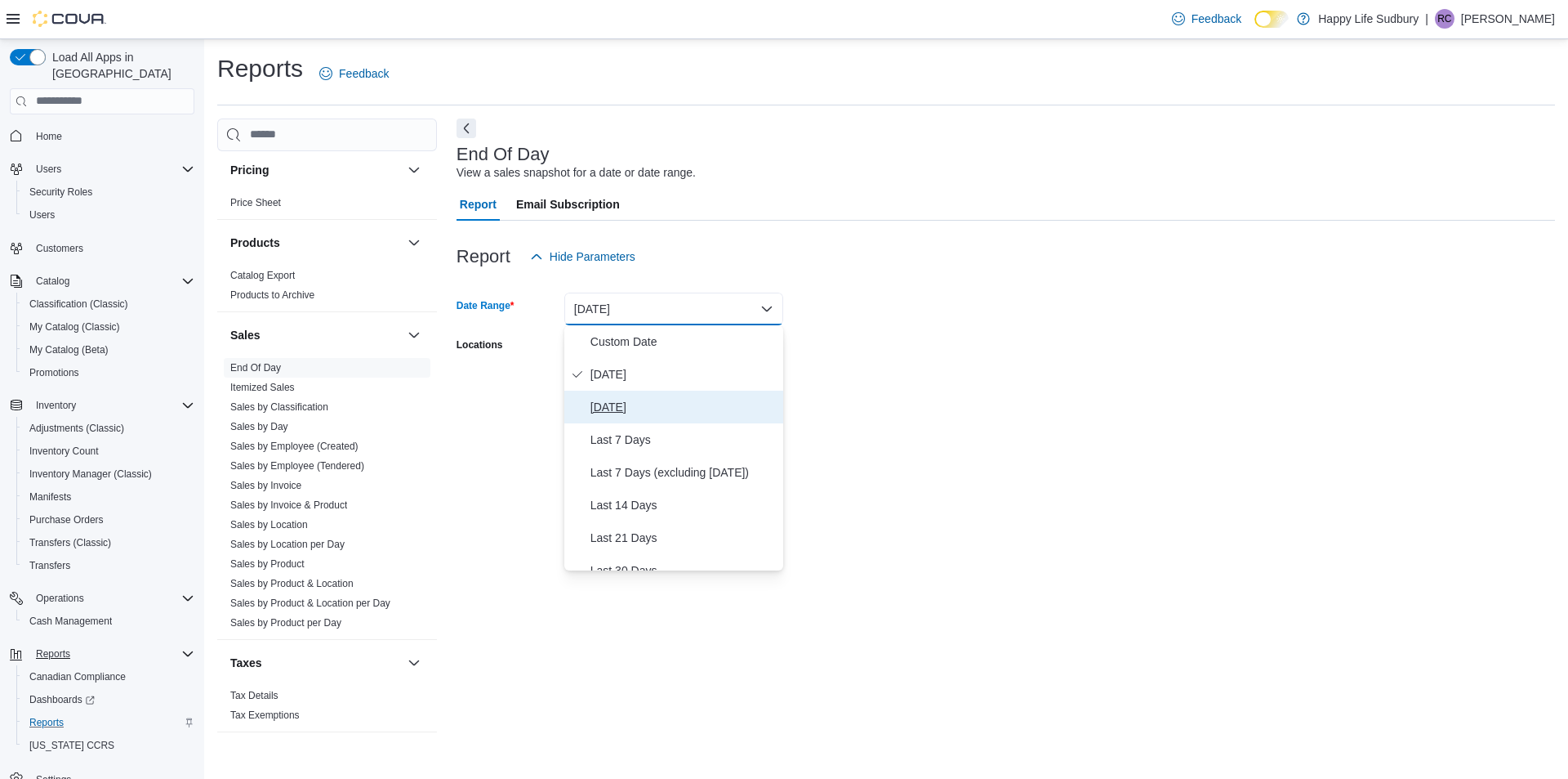
click at [698, 400] on span "Yesterday" at bounding box center [682, 407] width 186 height 20
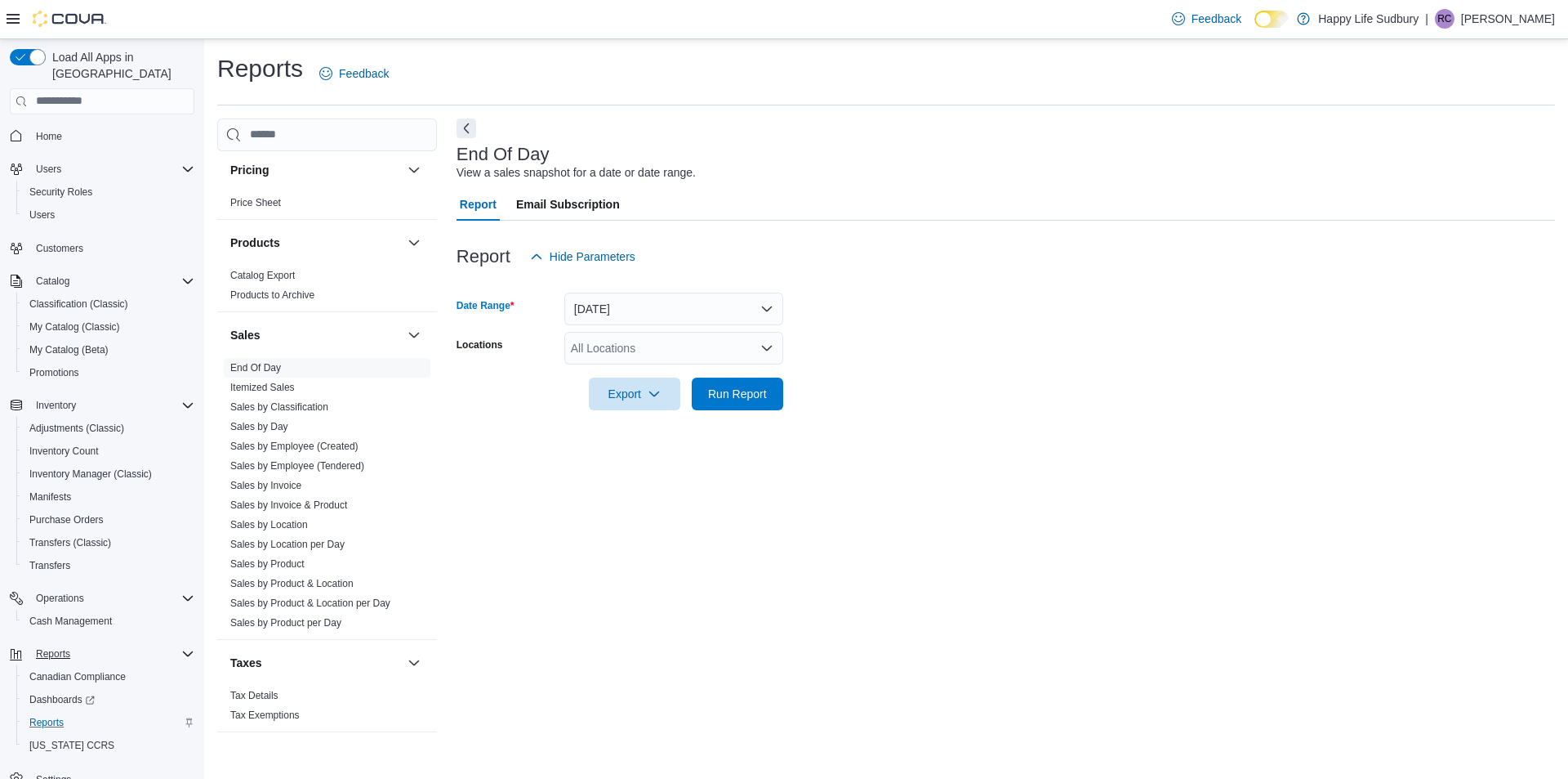
click at [698, 352] on div "All Locations" at bounding box center [673, 348] width 218 height 33
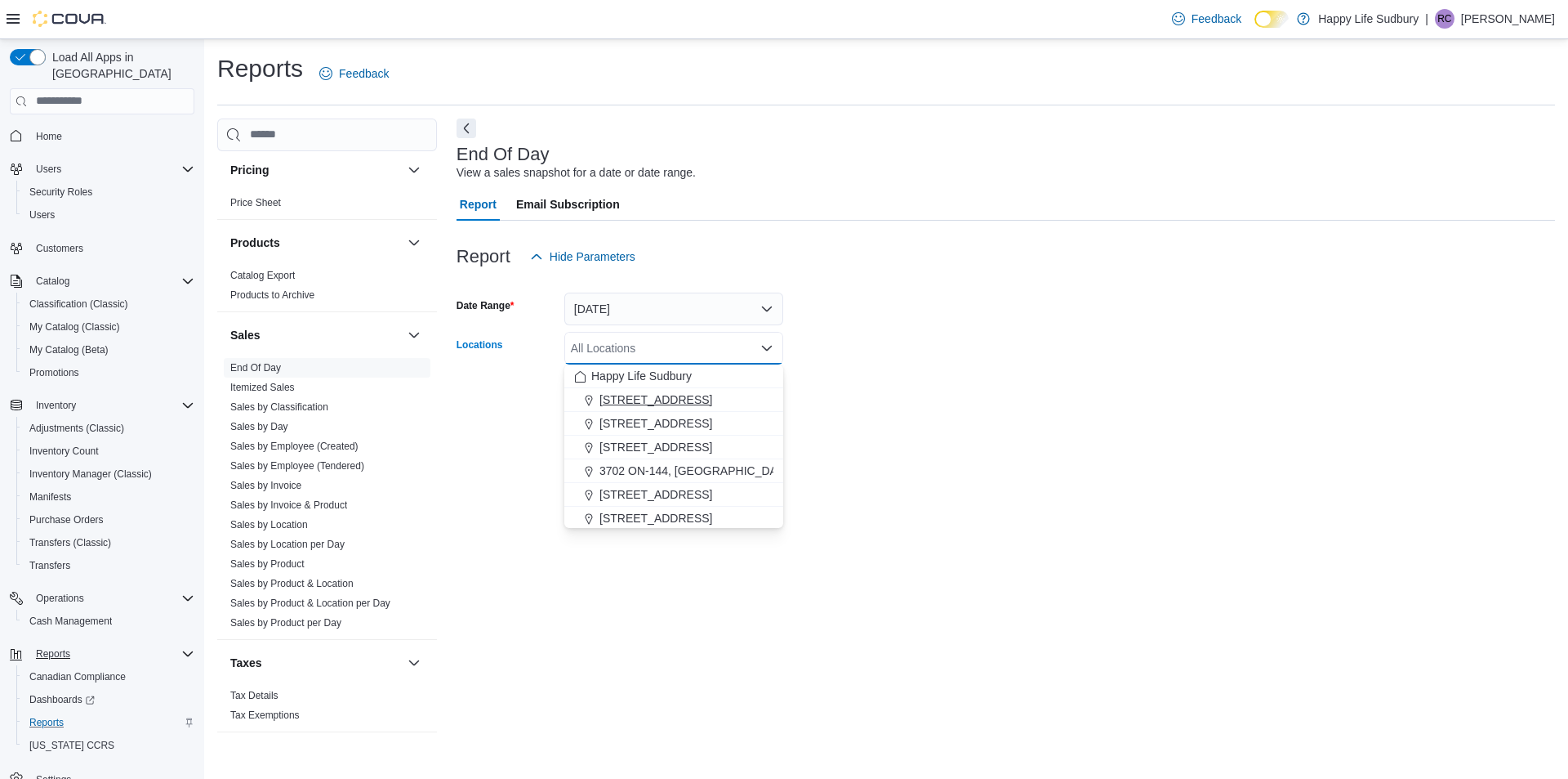
click at [682, 401] on span "[STREET_ADDRESS]" at bounding box center [654, 399] width 112 height 16
drag, startPoint x: 933, startPoint y: 428, endPoint x: 888, endPoint y: 420, distance: 45.7
click at [933, 427] on div at bounding box center [1006, 420] width 1098 height 20
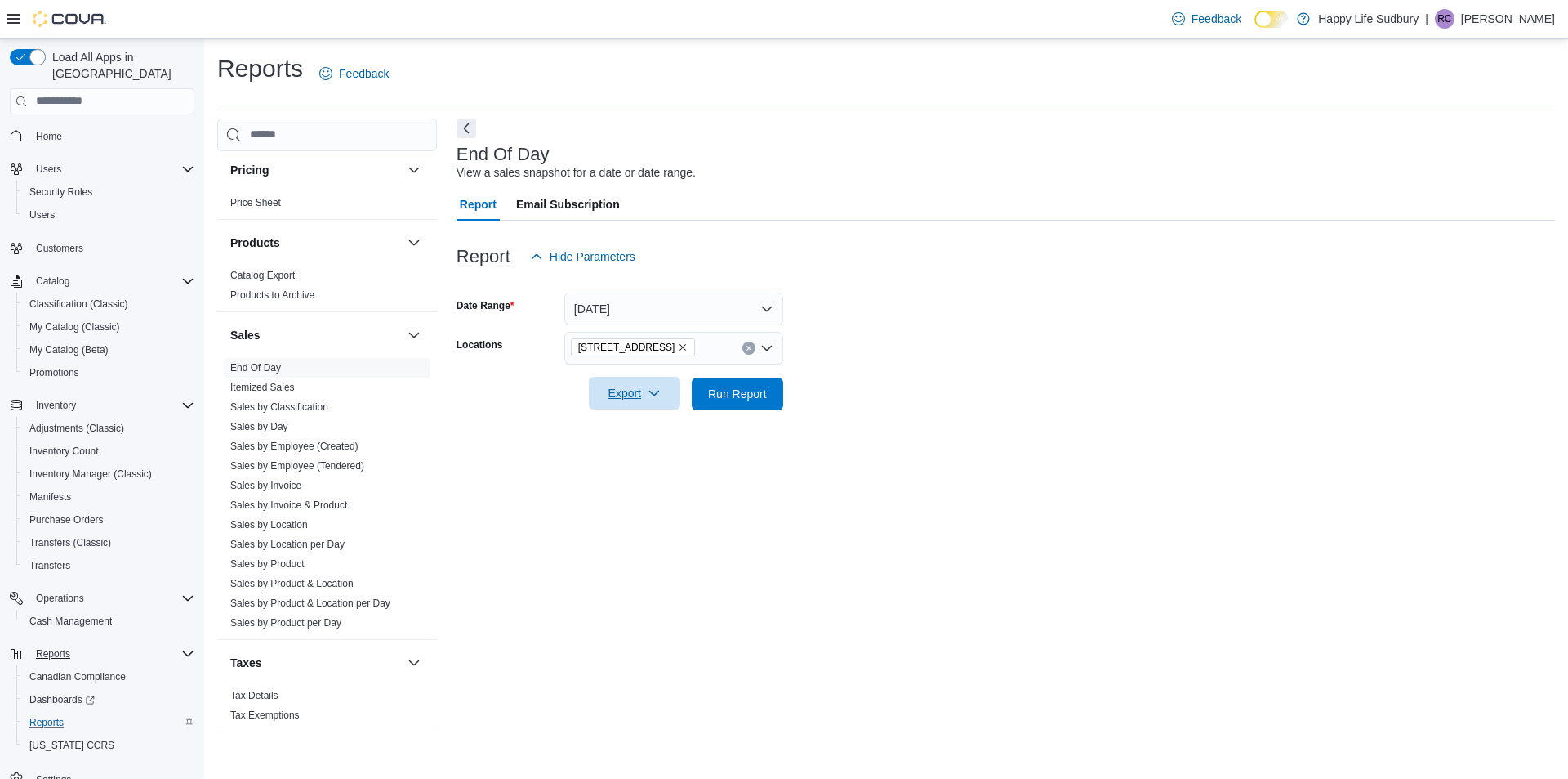
click at [621, 390] on span "Export" at bounding box center [635, 392] width 71 height 33
click at [652, 458] on span "Export to Pdf" at bounding box center [637, 458] width 73 height 13
